Goal: Task Accomplishment & Management: Manage account settings

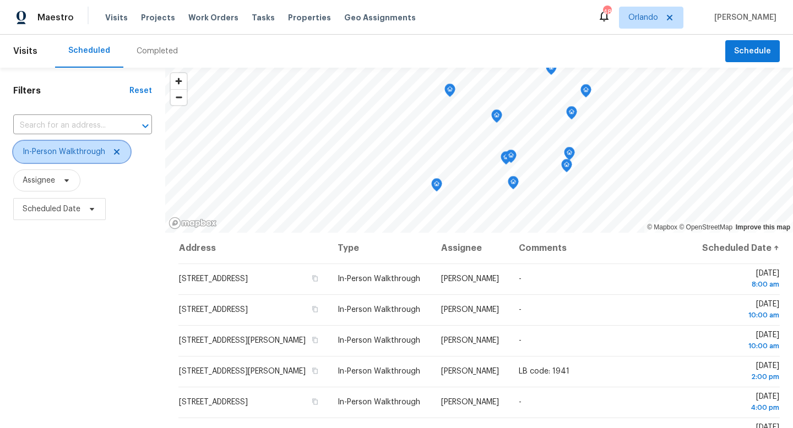
click at [115, 148] on icon at bounding box center [116, 152] width 9 height 9
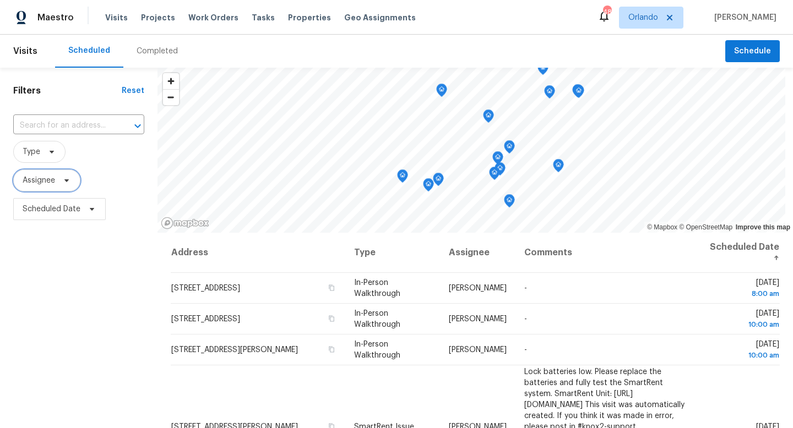
click at [40, 184] on span "Assignee" at bounding box center [39, 180] width 32 height 11
type input "austin jones"
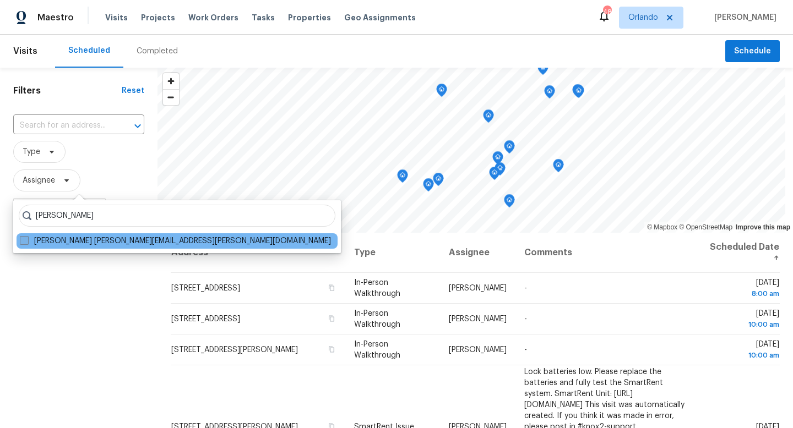
click at [24, 244] on span at bounding box center [24, 240] width 9 height 9
click at [24, 243] on input "Austin Jones austin.jones@opendoor.com" at bounding box center [23, 239] width 7 height 7
checkbox input "true"
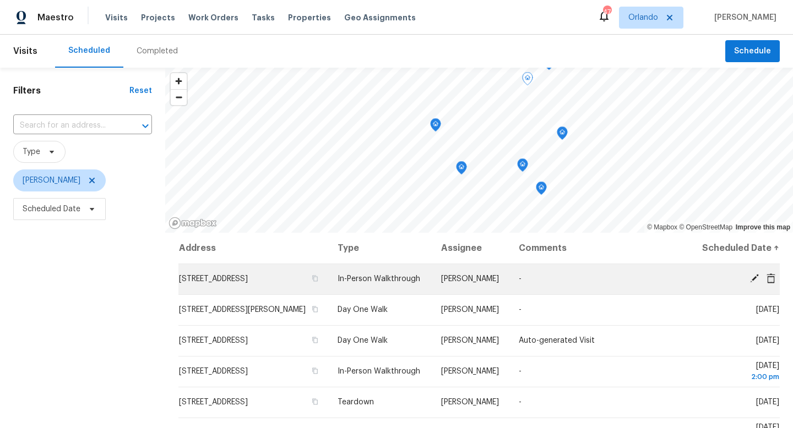
click at [756, 283] on icon at bounding box center [754, 279] width 10 height 10
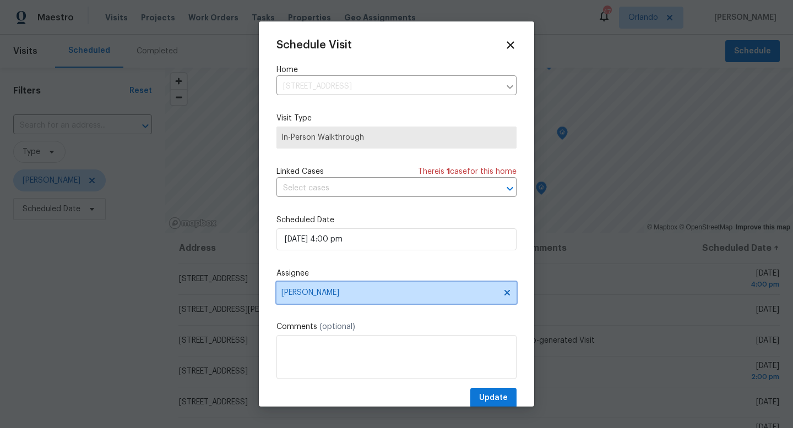
click at [321, 292] on span "Austin Jones" at bounding box center [389, 292] width 216 height 9
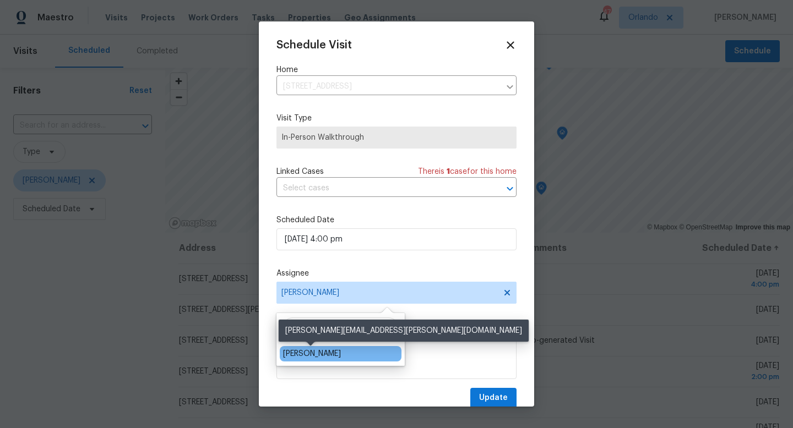
type input "carl"
click at [308, 348] on div "[PERSON_NAME]" at bounding box center [312, 353] width 58 height 11
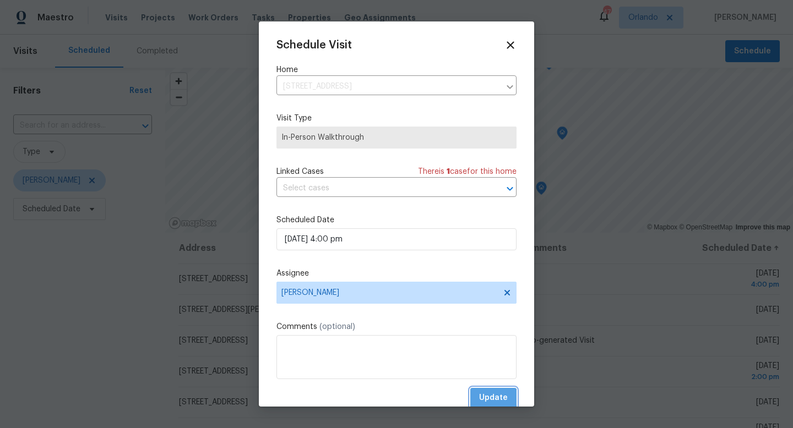
click at [493, 398] on span "Update" at bounding box center [493, 398] width 29 height 14
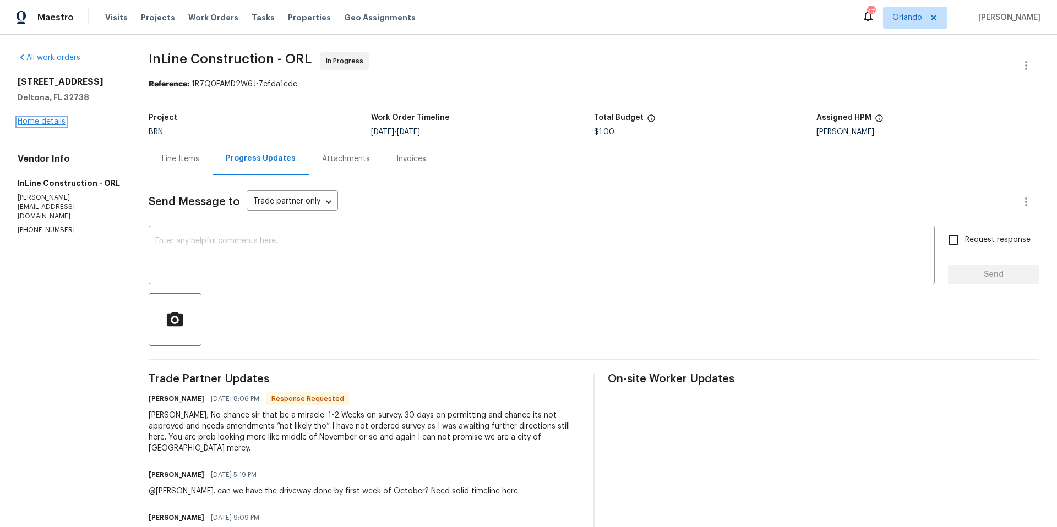
click at [45, 121] on link "Home details" at bounding box center [42, 122] width 48 height 8
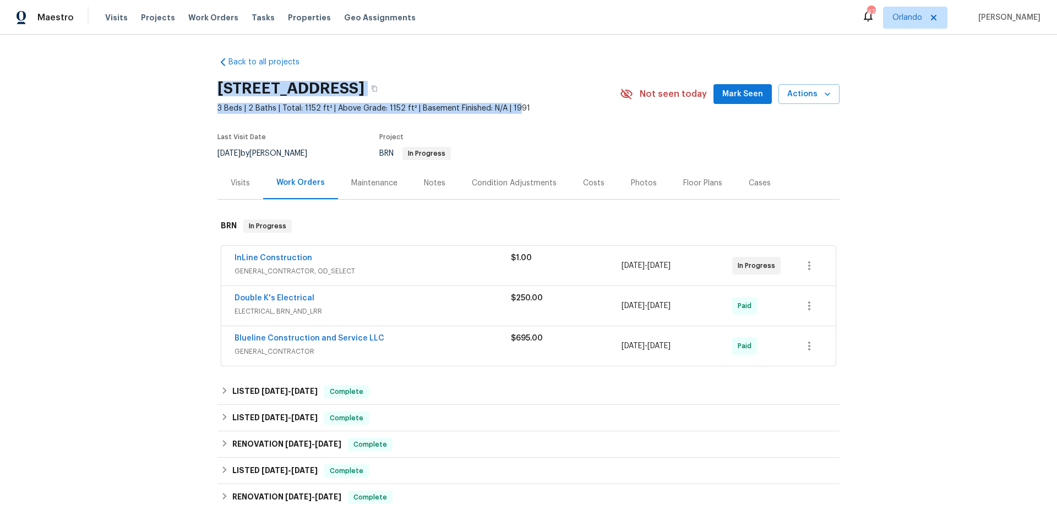
drag, startPoint x: 215, startPoint y: 86, endPoint x: 515, endPoint y: 107, distance: 300.2
click at [515, 107] on div "Back to all projects [STREET_ADDRESS] 3 Beds | 2 Baths | Total: 1152 ft² | Abov…" at bounding box center [528, 281] width 1057 height 493
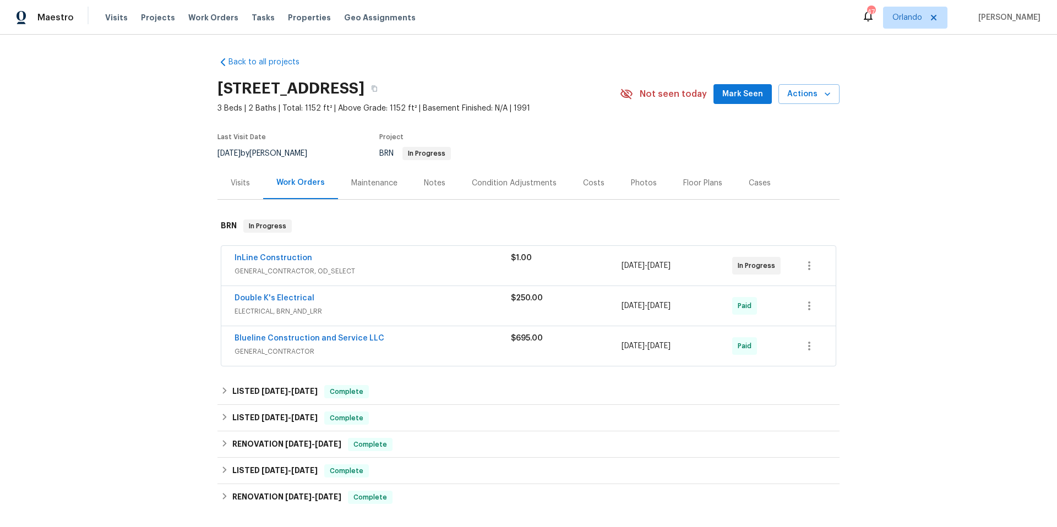
click at [560, 128] on div "Last Visit Date [DATE] by [PERSON_NAME] Project BRN In Progress" at bounding box center [403, 147] width 373 height 40
drag, startPoint x: 217, startPoint y: 85, endPoint x: 515, endPoint y: 90, distance: 297.8
click at [364, 90] on h2 "[STREET_ADDRESS]" at bounding box center [290, 88] width 147 height 11
copy h2 "[STREET_ADDRESS]"
